Goal: Find specific page/section: Find specific page/section

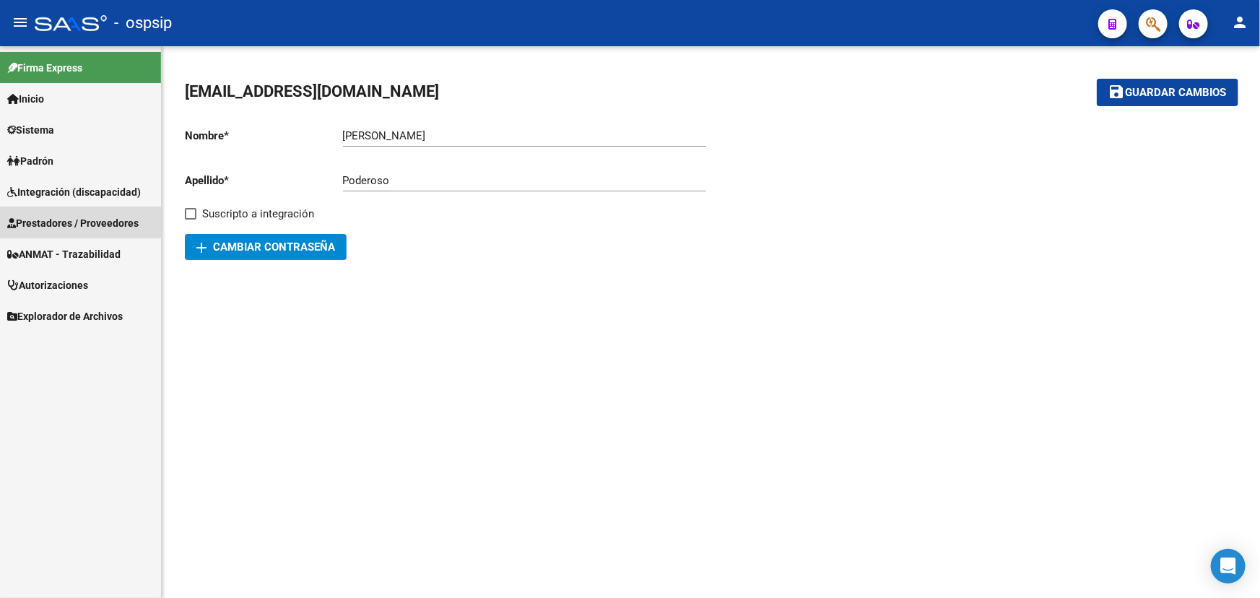
click at [74, 218] on span "Prestadores / Proveedores" at bounding box center [72, 223] width 131 height 16
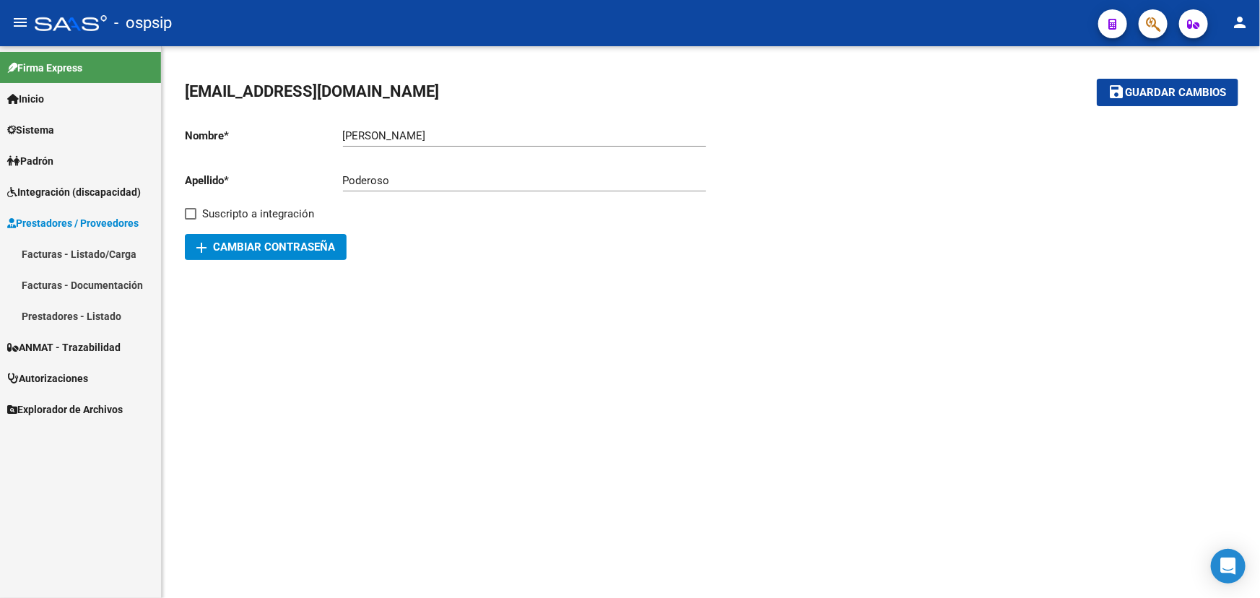
click at [66, 249] on link "Facturas - Listado/Carga" at bounding box center [80, 253] width 161 height 31
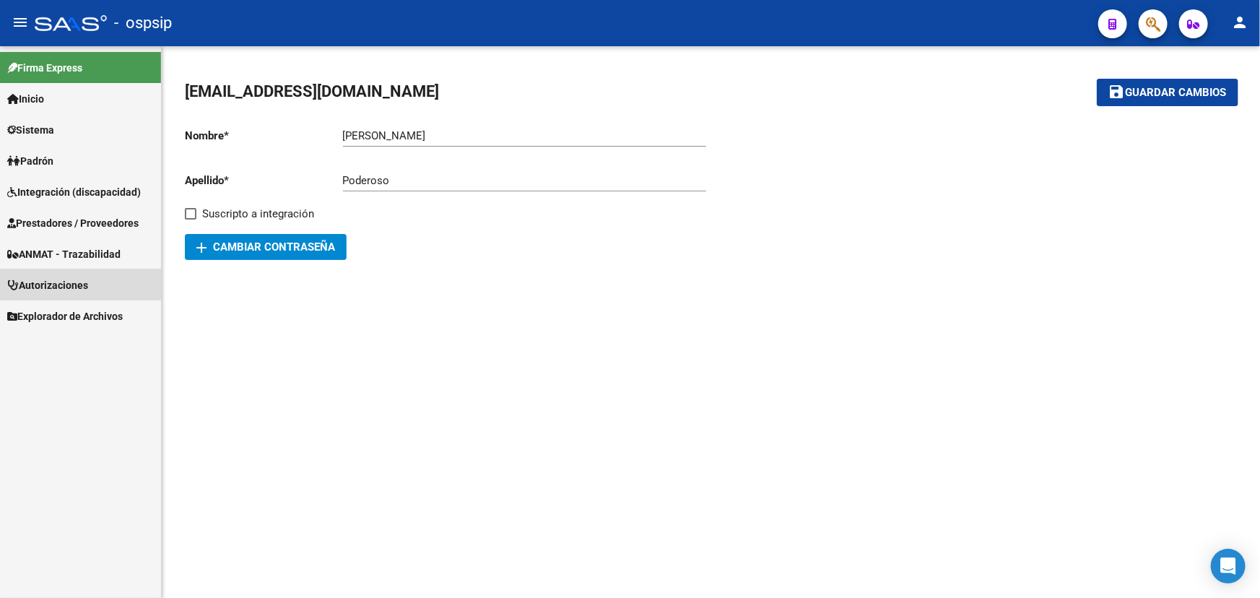
drag, startPoint x: 65, startPoint y: 283, endPoint x: 72, endPoint y: 271, distance: 13.6
click at [65, 283] on span "Autorizaciones" at bounding box center [47, 285] width 81 height 16
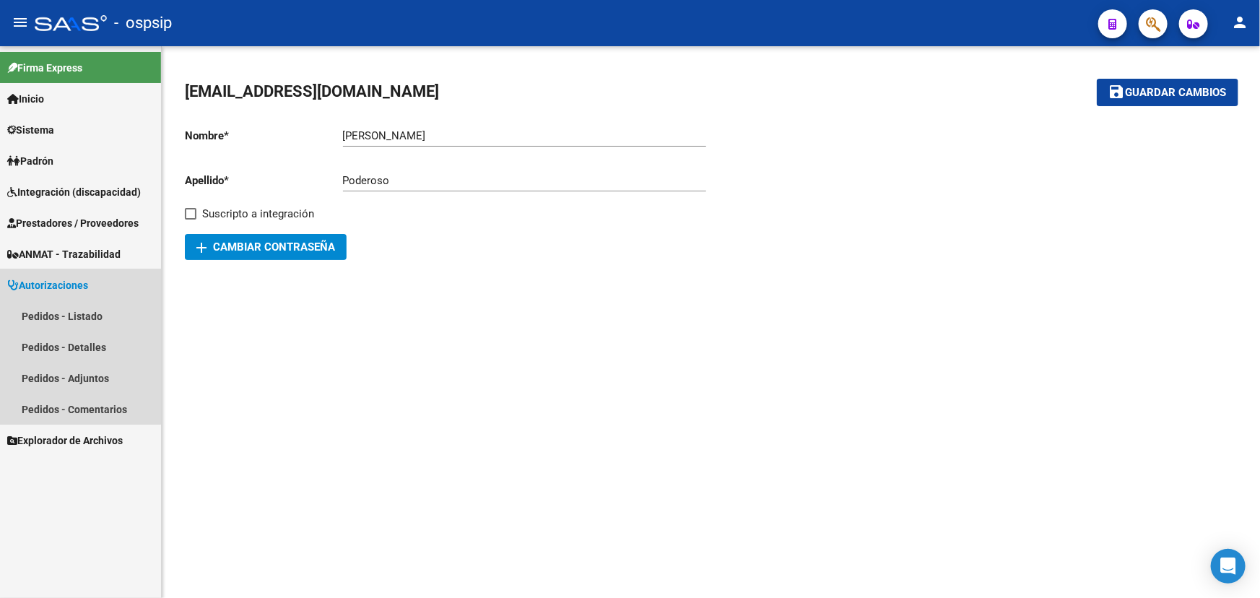
click at [67, 287] on span "Autorizaciones" at bounding box center [47, 285] width 81 height 16
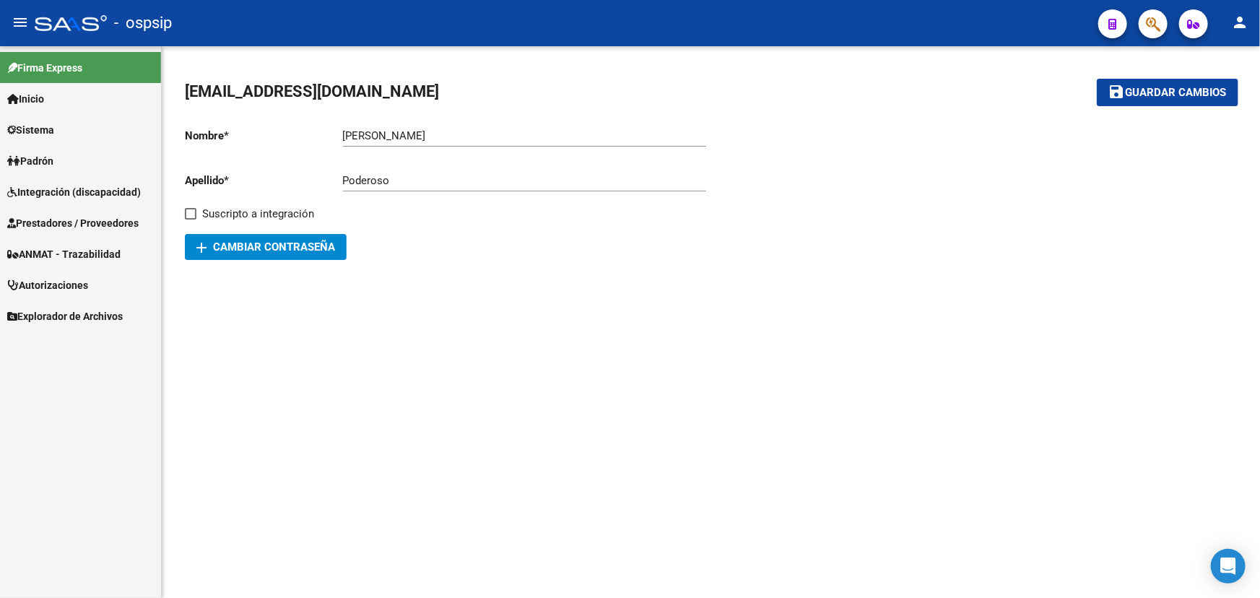
click at [64, 252] on span "ANMAT - Trazabilidad" at bounding box center [63, 254] width 113 height 16
